Goal: Check status: Check status

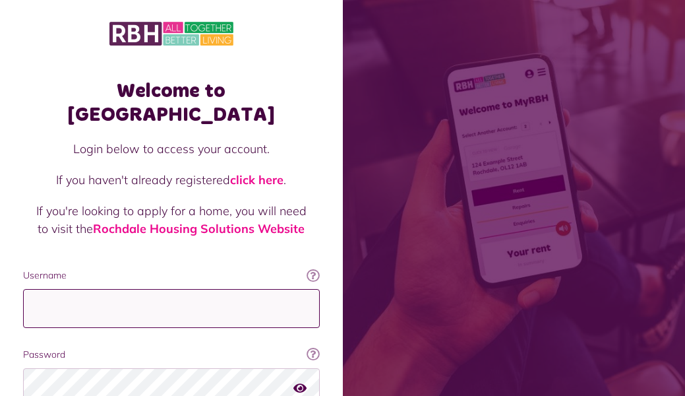
type input "**********"
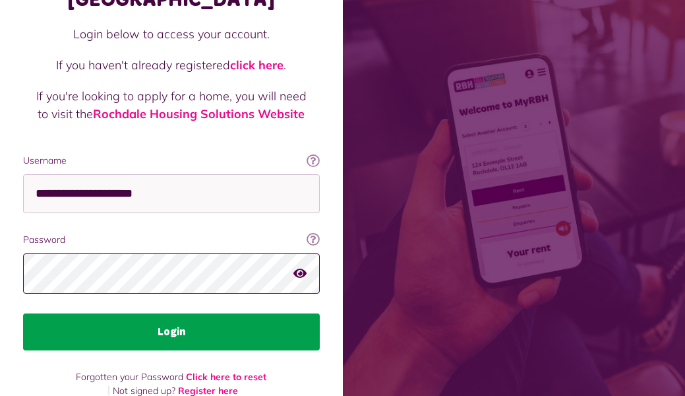
scroll to position [114, 0]
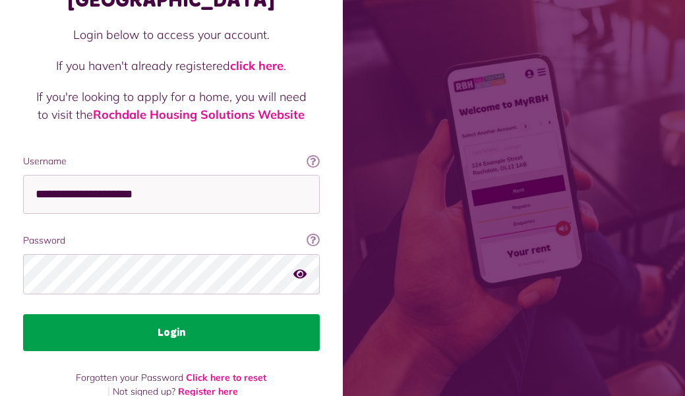
click at [157, 314] on button "Login" at bounding box center [171, 332] width 297 height 37
click at [160, 314] on button "Login" at bounding box center [171, 332] width 297 height 37
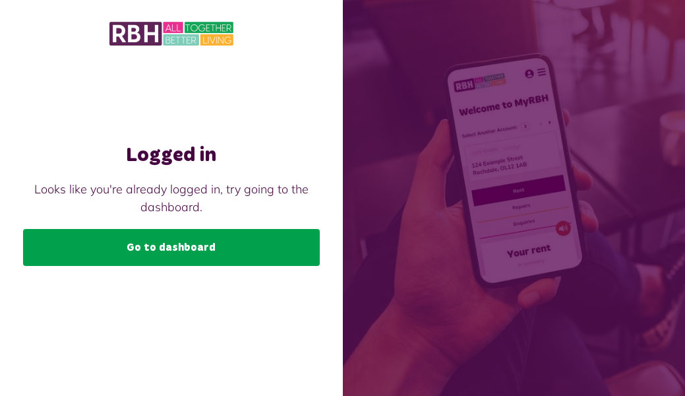
click at [167, 250] on link "Go to dashboard" at bounding box center [171, 247] width 297 height 37
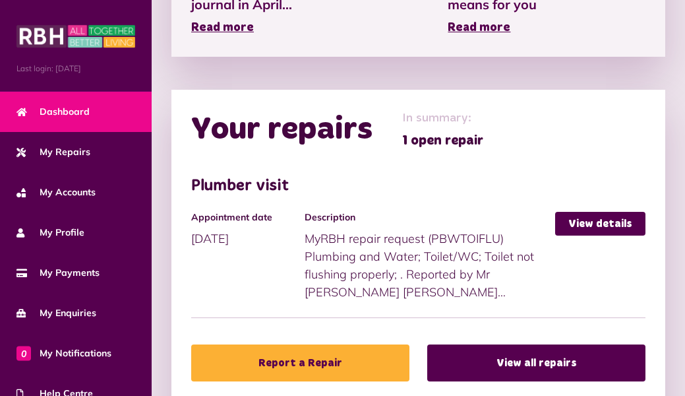
scroll to position [587, 0]
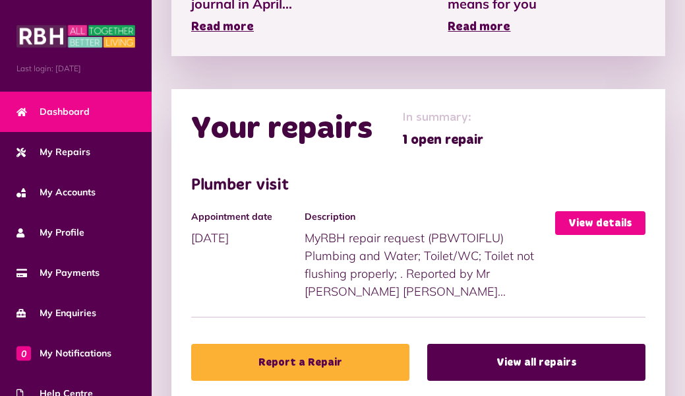
click at [588, 222] on link "View details" at bounding box center [600, 223] width 90 height 24
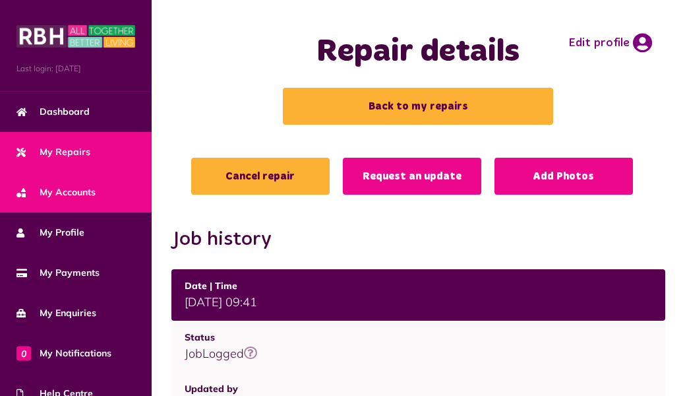
click at [75, 189] on span "My Accounts" at bounding box center [55, 192] width 79 height 14
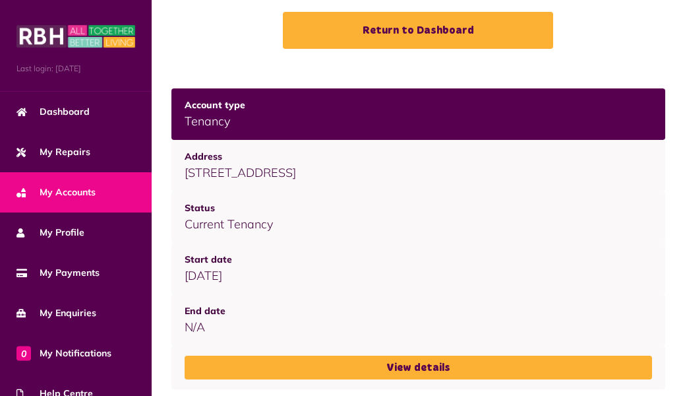
scroll to position [75, 0]
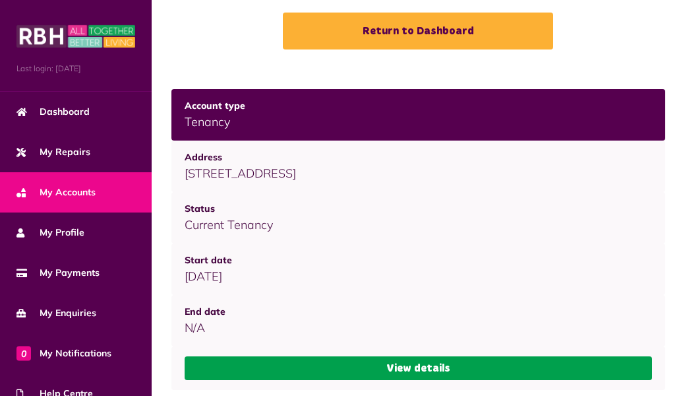
click at [399, 363] on link "View details" at bounding box center [419, 368] width 468 height 24
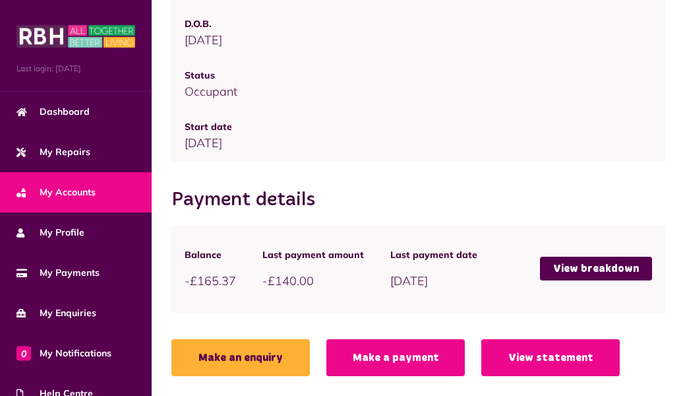
scroll to position [1043, 0]
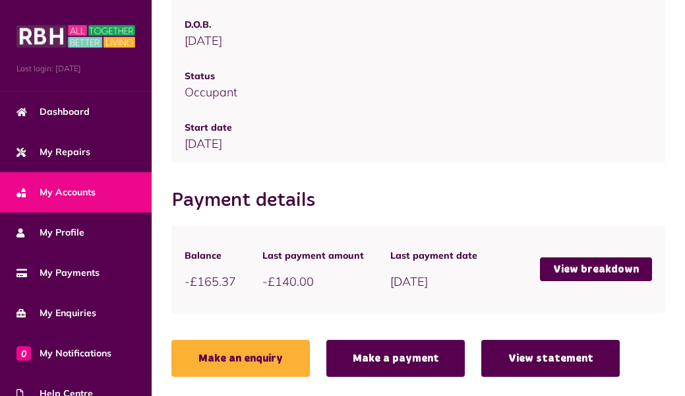
click at [524, 365] on link "View statement" at bounding box center [550, 358] width 138 height 37
